Goal: Transaction & Acquisition: Purchase product/service

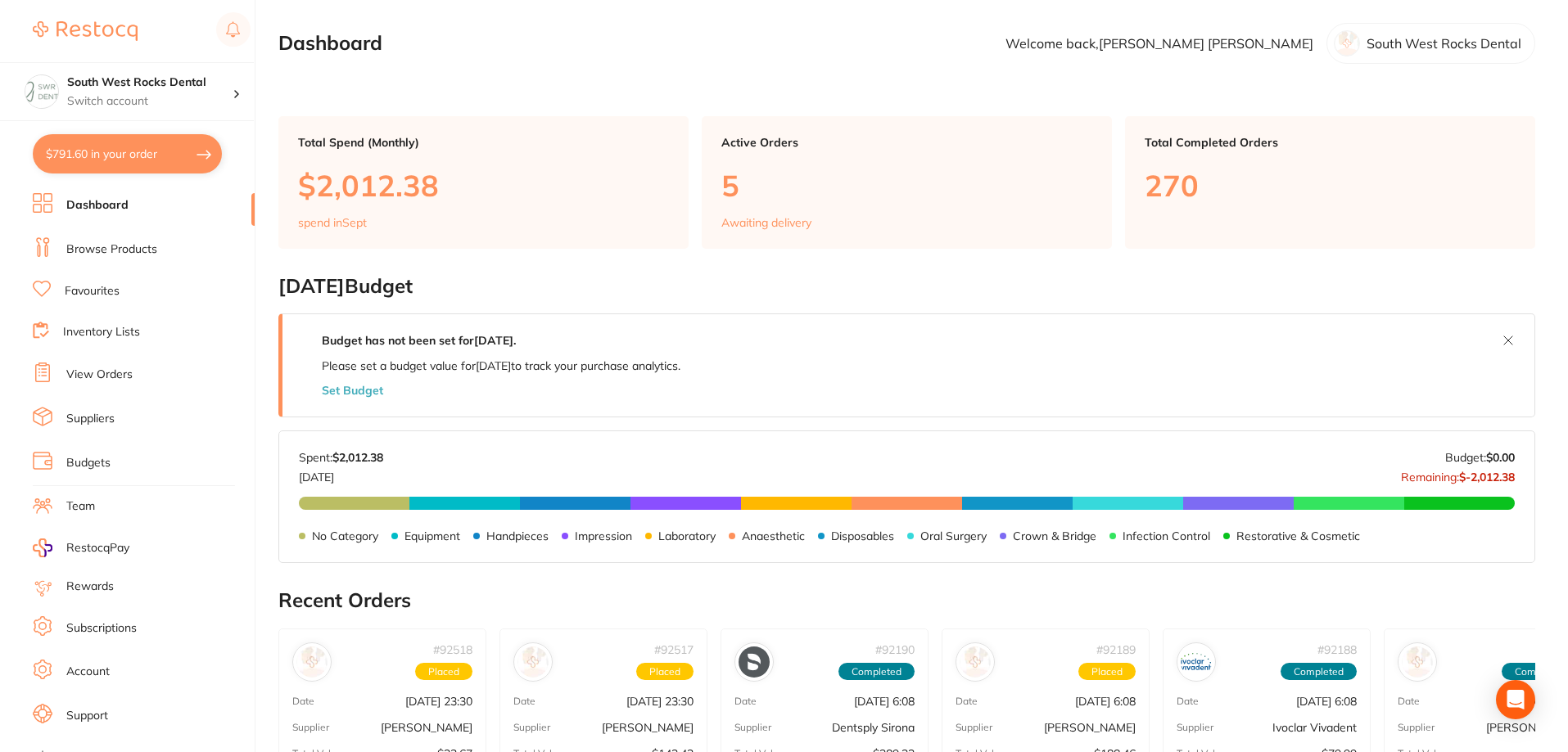
click at [103, 239] on li "Browse Products" at bounding box center [144, 250] width 222 height 25
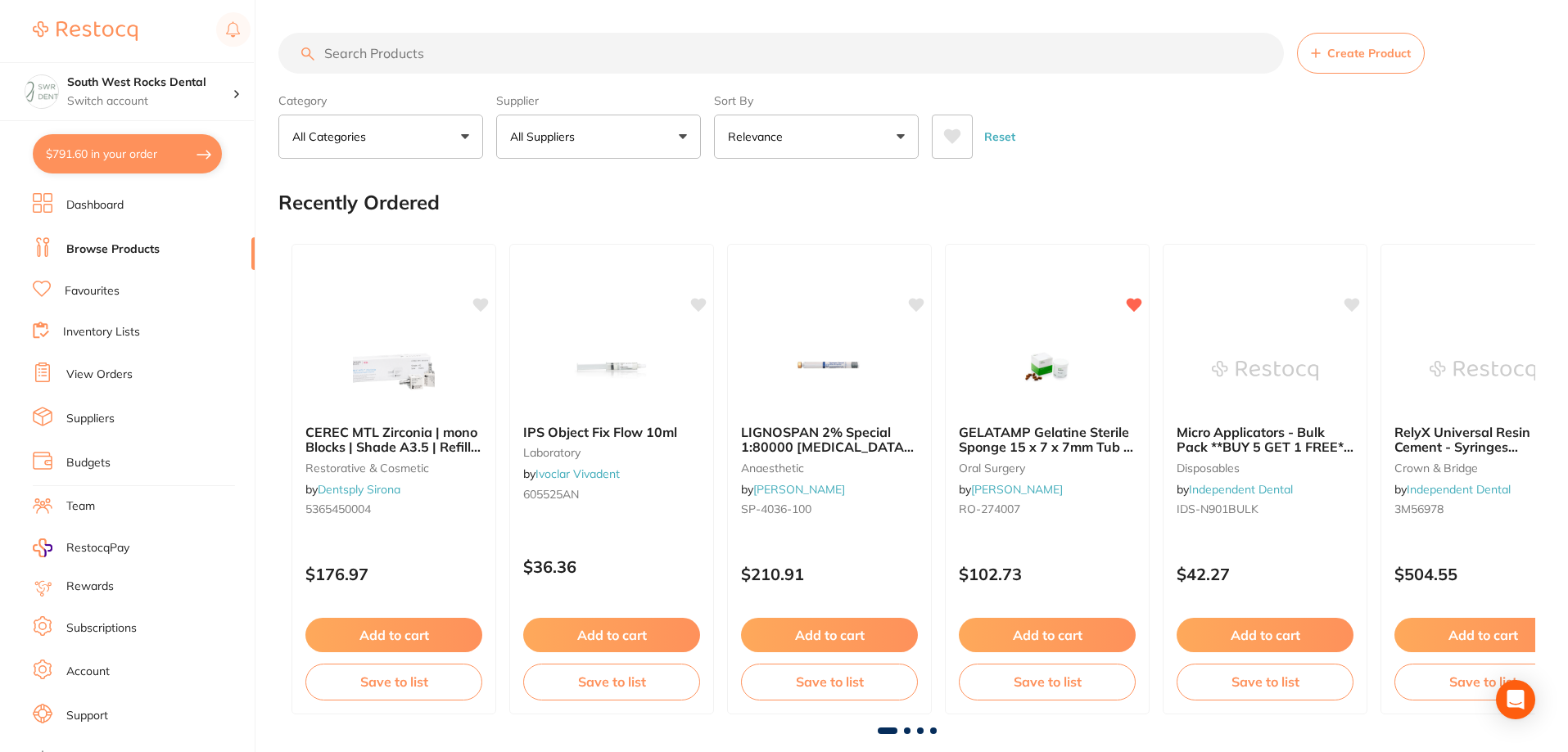
click at [686, 139] on button "All Suppliers" at bounding box center [598, 137] width 205 height 44
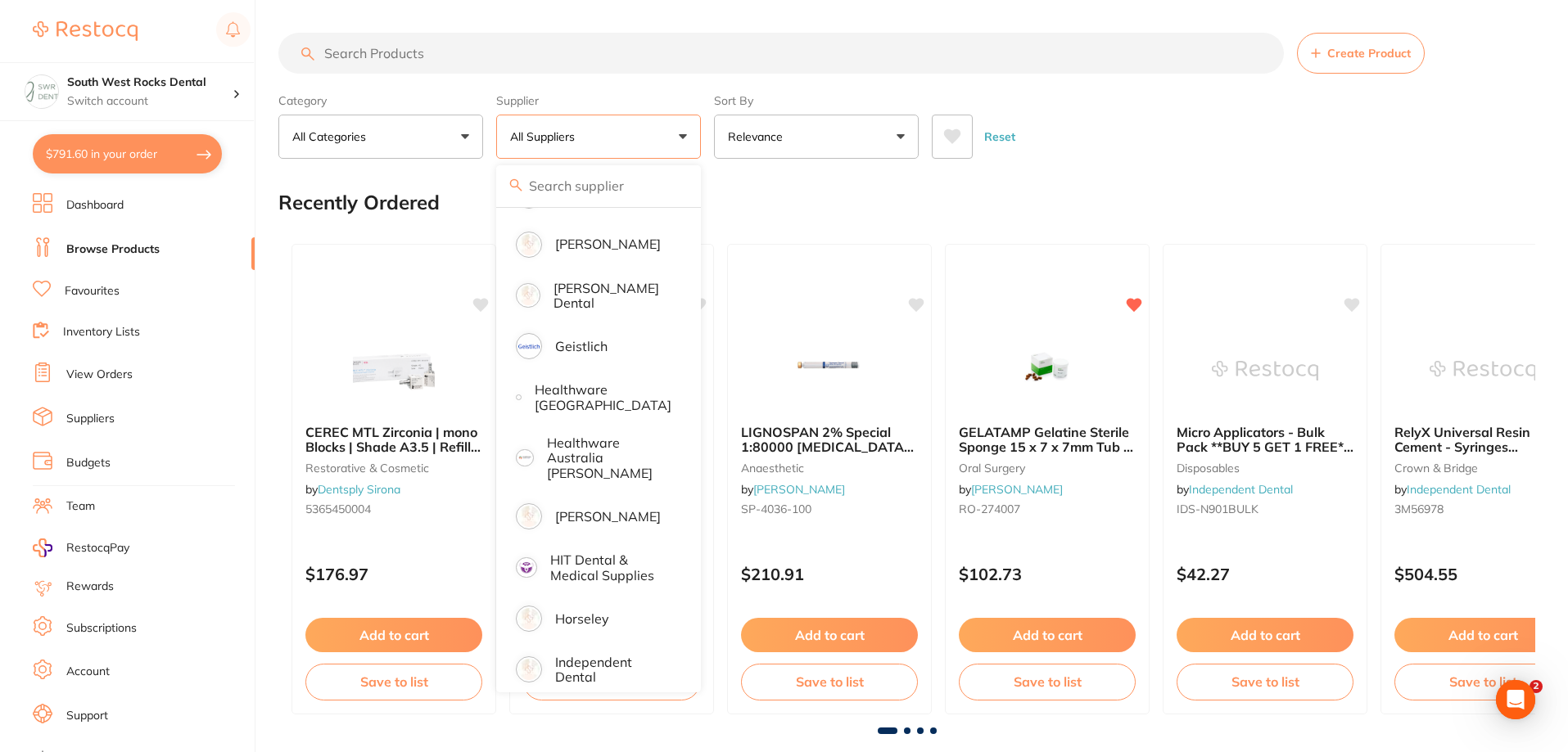
scroll to position [736, 0]
click at [603, 505] on p "[PERSON_NAME]" at bounding box center [607, 513] width 106 height 15
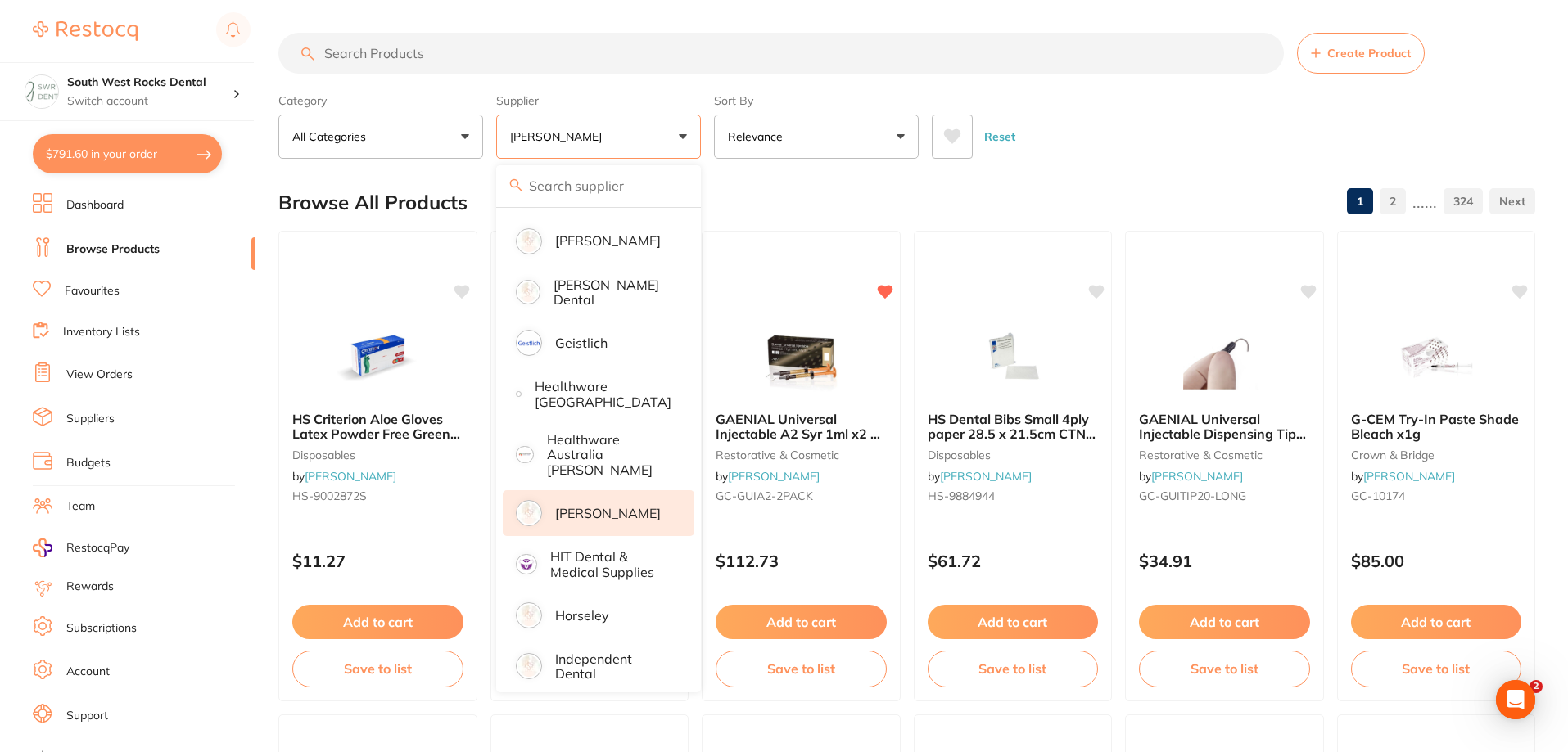
click at [453, 55] on input "search" at bounding box center [781, 53] width 1005 height 41
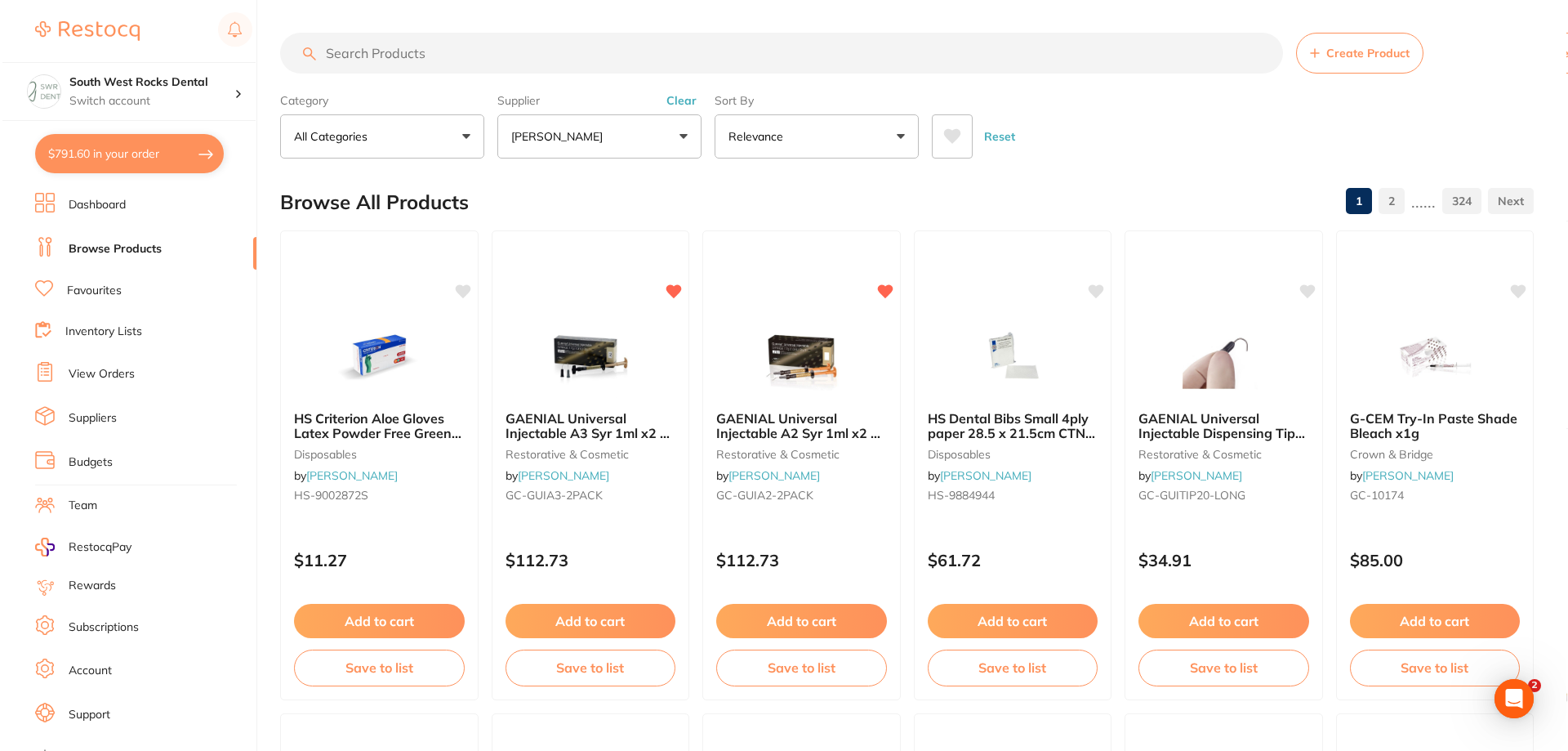
scroll to position [0, 0]
type input "exaclear"
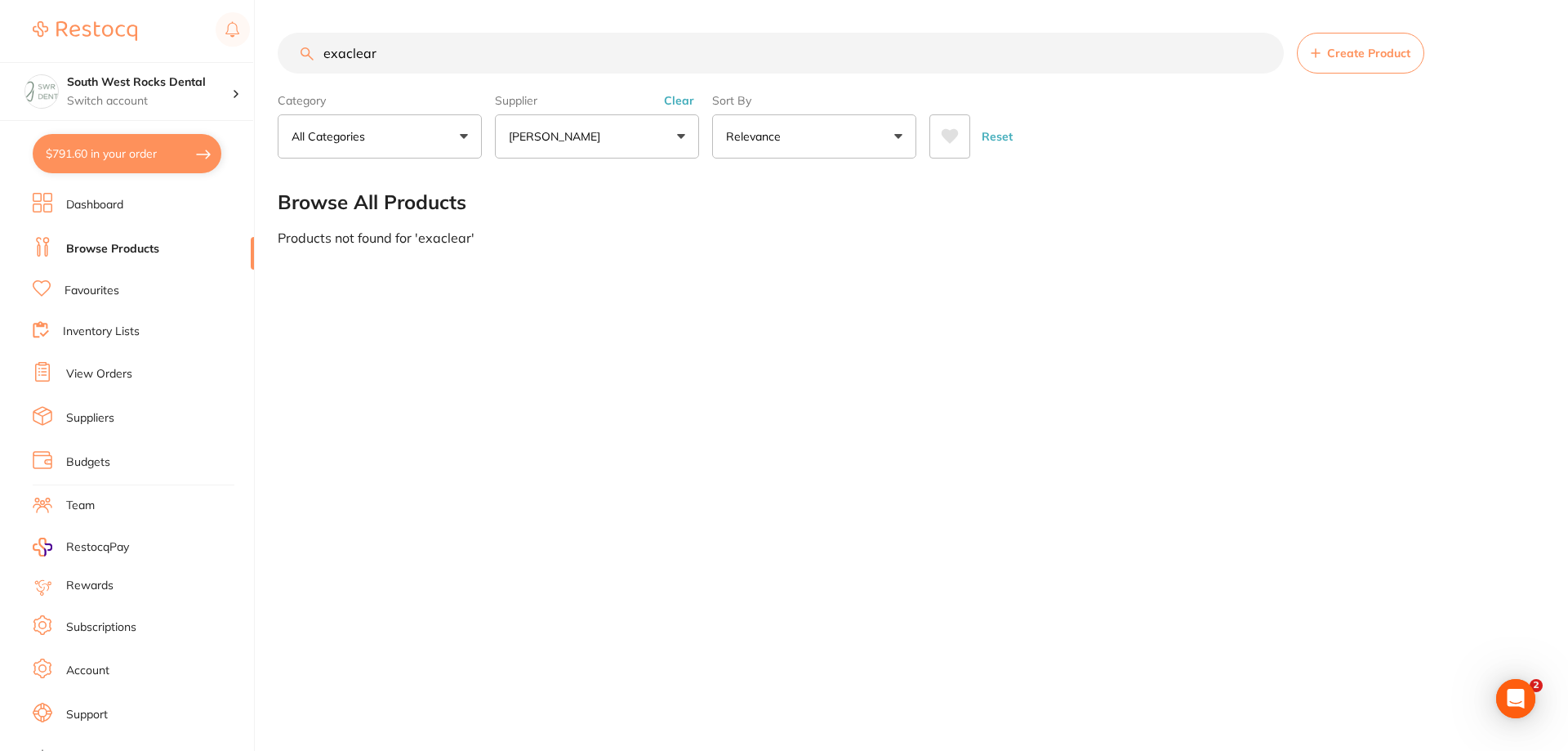
drag, startPoint x: 383, startPoint y: 48, endPoint x: 194, endPoint y: 34, distance: 189.5
click at [194, 34] on div "$791.60 South West Rocks Dental Switch account South West Rocks Dental $791.60 …" at bounding box center [784, 376] width 1568 height 751
